Goal: Transaction & Acquisition: Purchase product/service

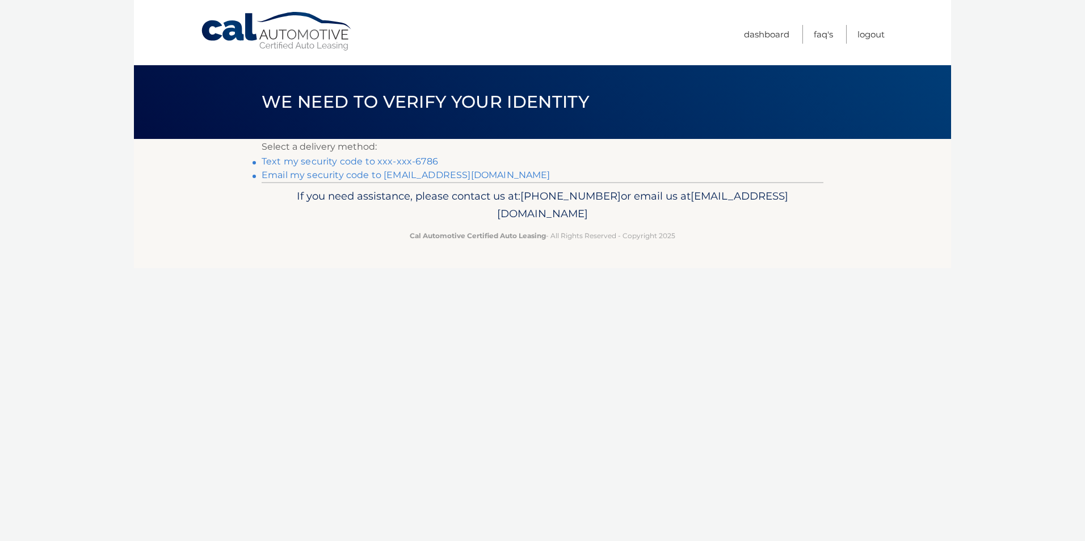
click at [398, 164] on link "Text my security code to xxx-xxx-6786" at bounding box center [349, 161] width 176 height 11
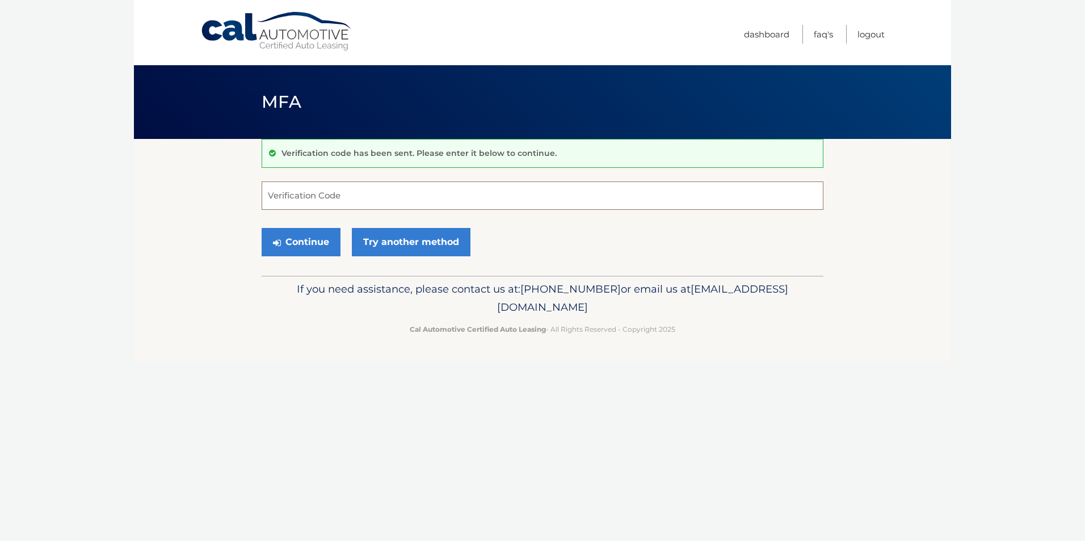
click at [319, 198] on input "Verification Code" at bounding box center [542, 196] width 562 height 28
type input "459866"
click at [309, 242] on button "Continue" at bounding box center [300, 242] width 79 height 28
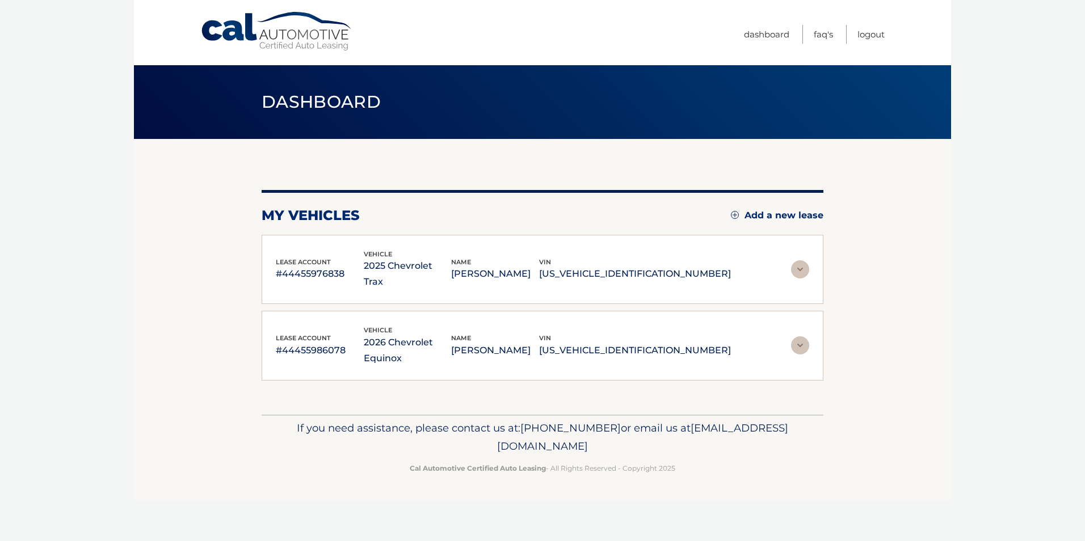
click at [313, 343] on p "#44455986078" at bounding box center [320, 351] width 88 height 16
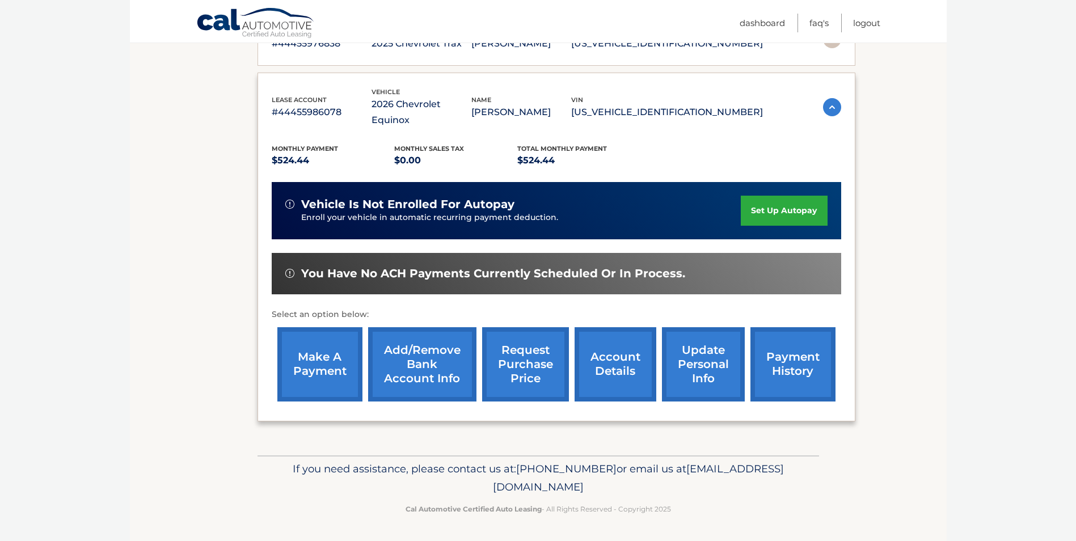
scroll to position [223, 0]
click at [311, 376] on link "make a payment" at bounding box center [319, 364] width 85 height 74
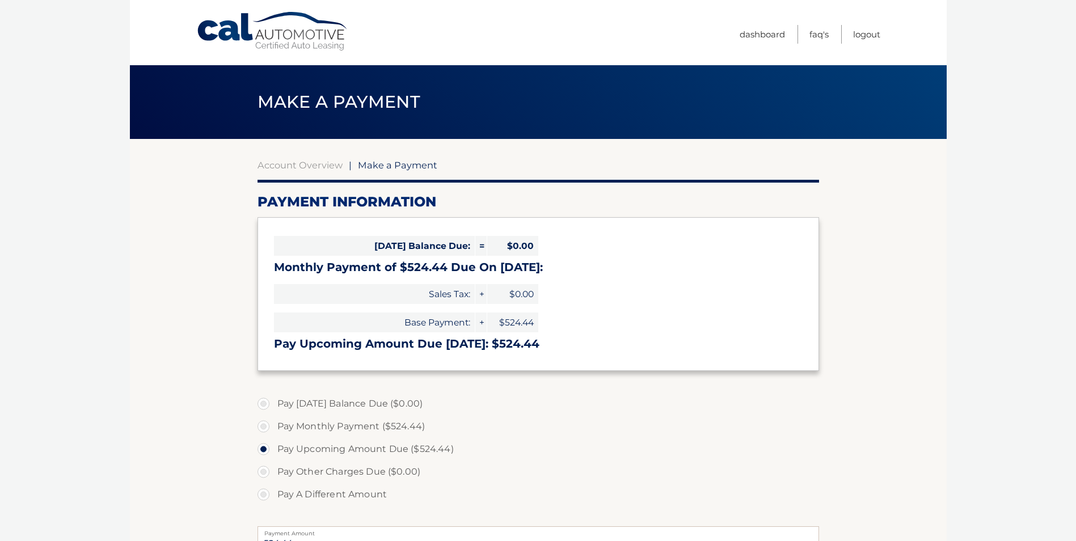
select select "ZGZlM2U2MzUtYzhkNC00NmIyLWI3ZjYtMjI4ZjNhY2I3YWNj"
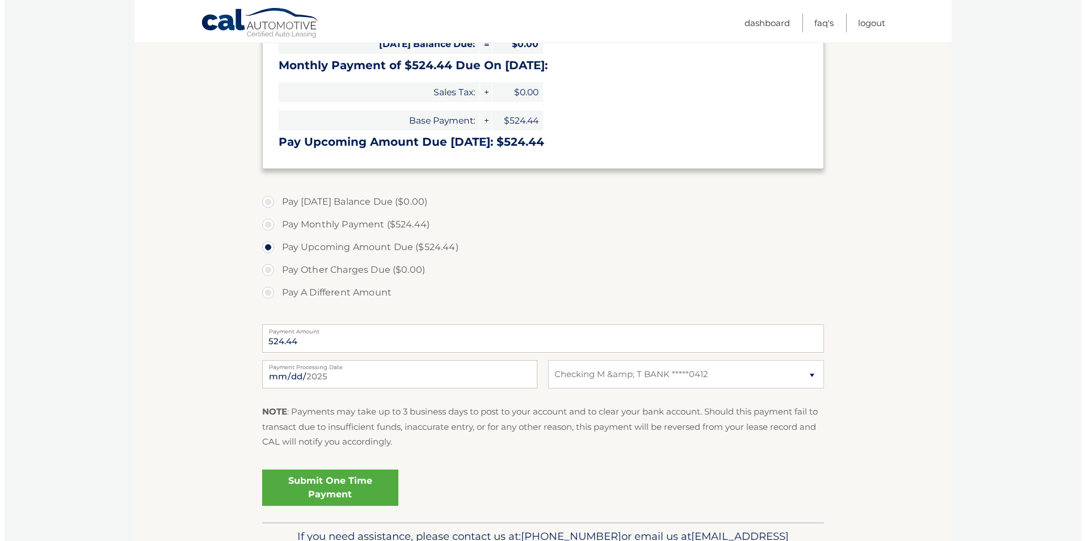
scroll to position [227, 0]
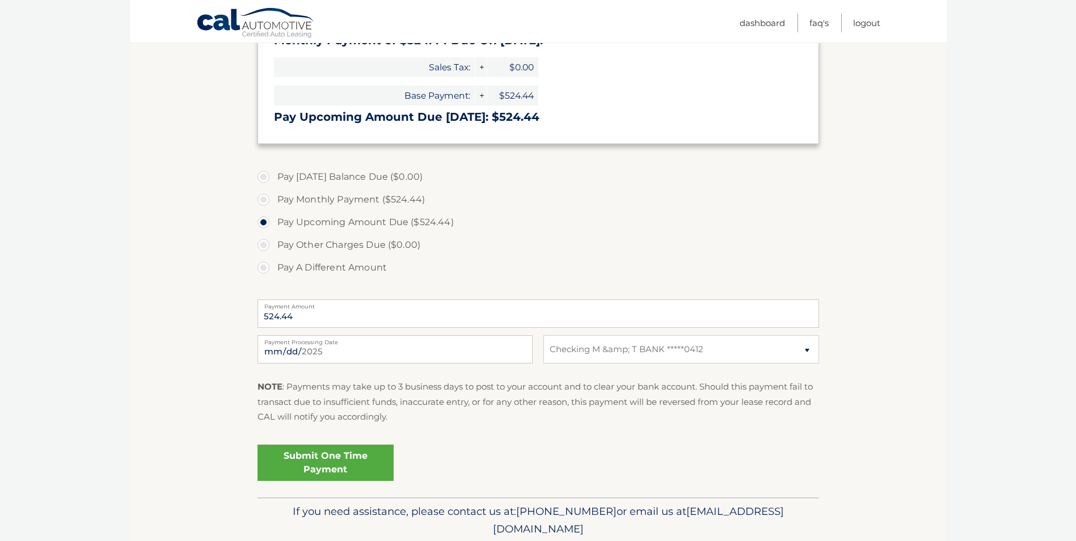
click at [315, 466] on link "Submit One Time Payment" at bounding box center [326, 463] width 136 height 36
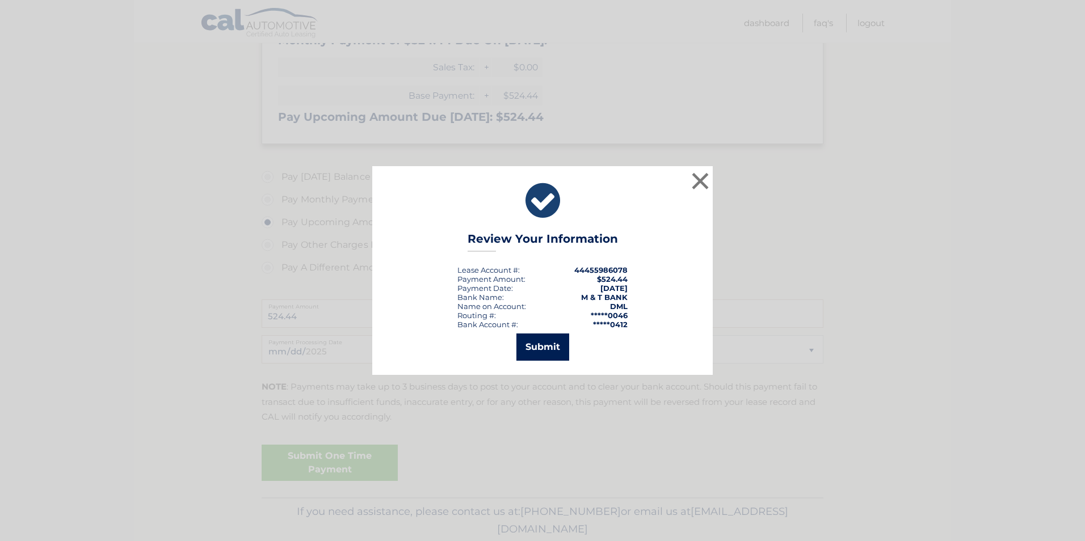
click at [538, 352] on button "Submit" at bounding box center [542, 347] width 53 height 27
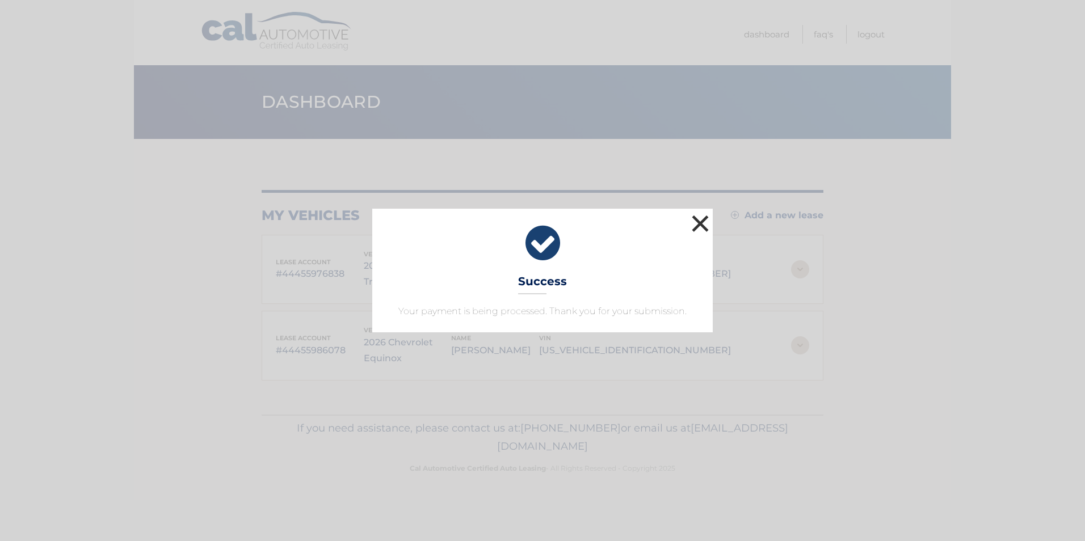
click at [703, 222] on button "×" at bounding box center [700, 223] width 23 height 23
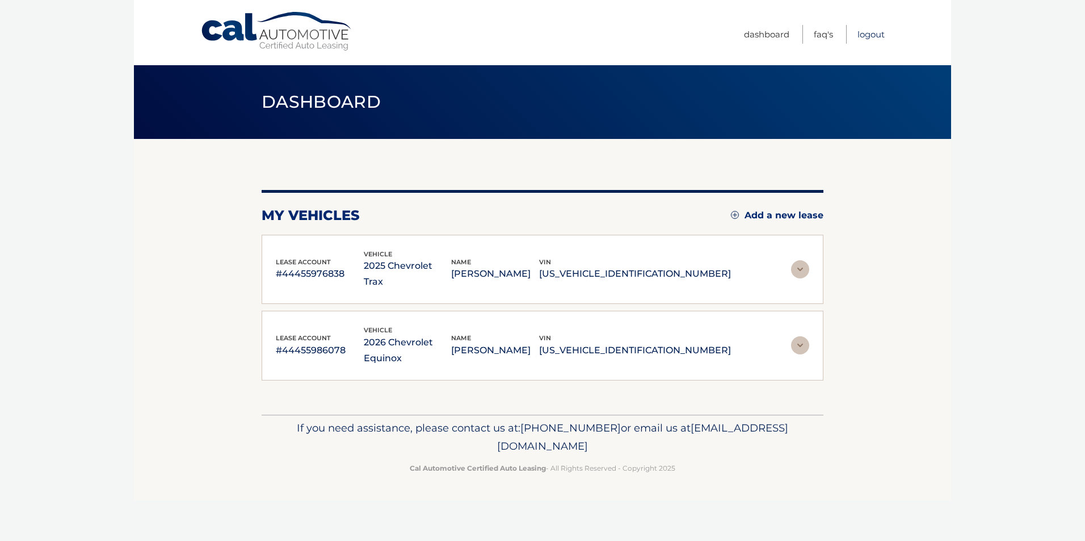
drag, startPoint x: 862, startPoint y: 32, endPoint x: 850, endPoint y: 34, distance: 12.1
click at [862, 32] on link "Logout" at bounding box center [870, 34] width 27 height 19
